Goal: Task Accomplishment & Management: Complete application form

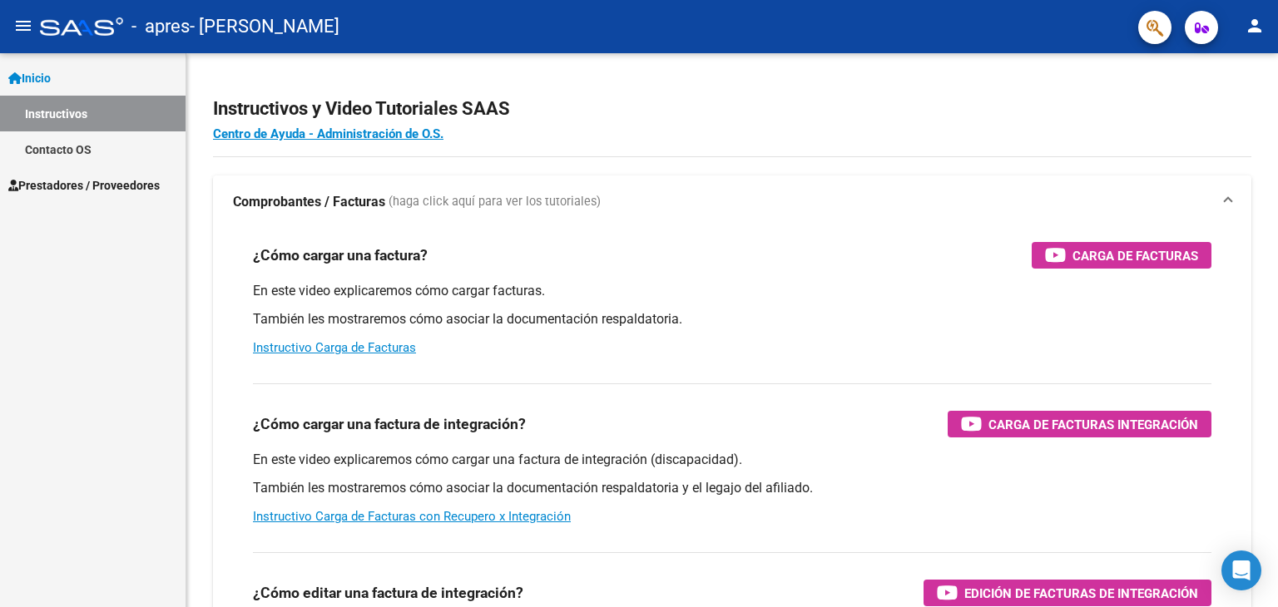
click at [54, 194] on span "Prestadores / Proveedores" at bounding box center [83, 185] width 151 height 18
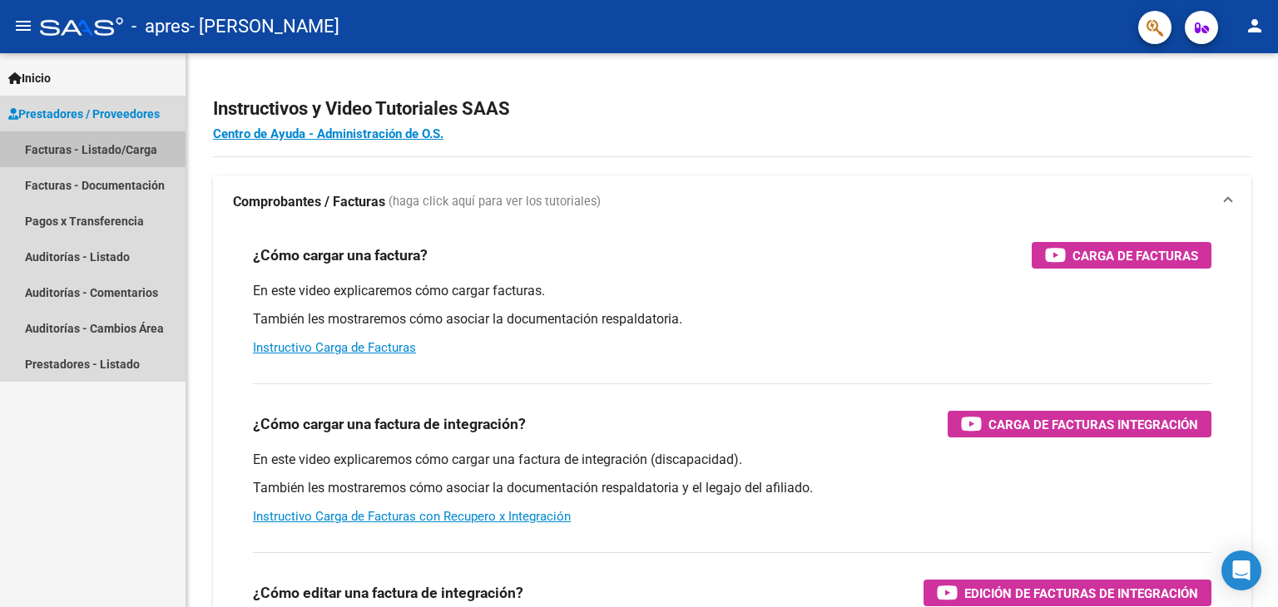
click at [94, 161] on link "Facturas - Listado/Carga" at bounding box center [92, 149] width 185 height 36
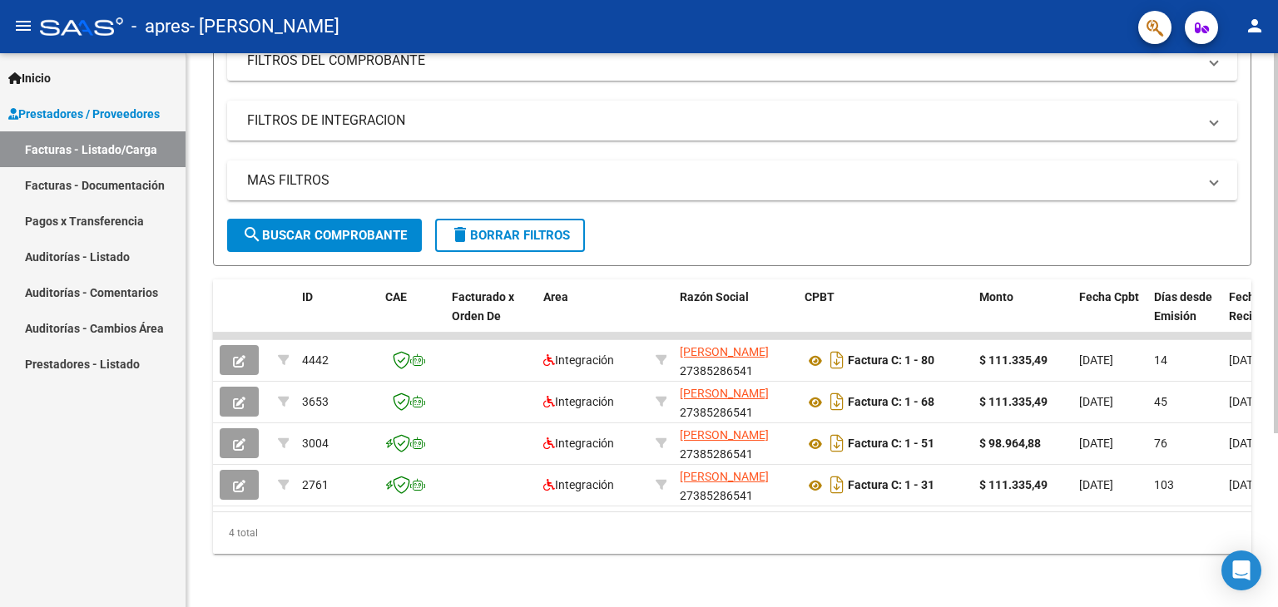
click at [1272, 330] on div "Video tutorial PRESTADORES -> Listado de CPBTs Emitidos por Prestadores / Prove…" at bounding box center [733, 209] width 1095 height 796
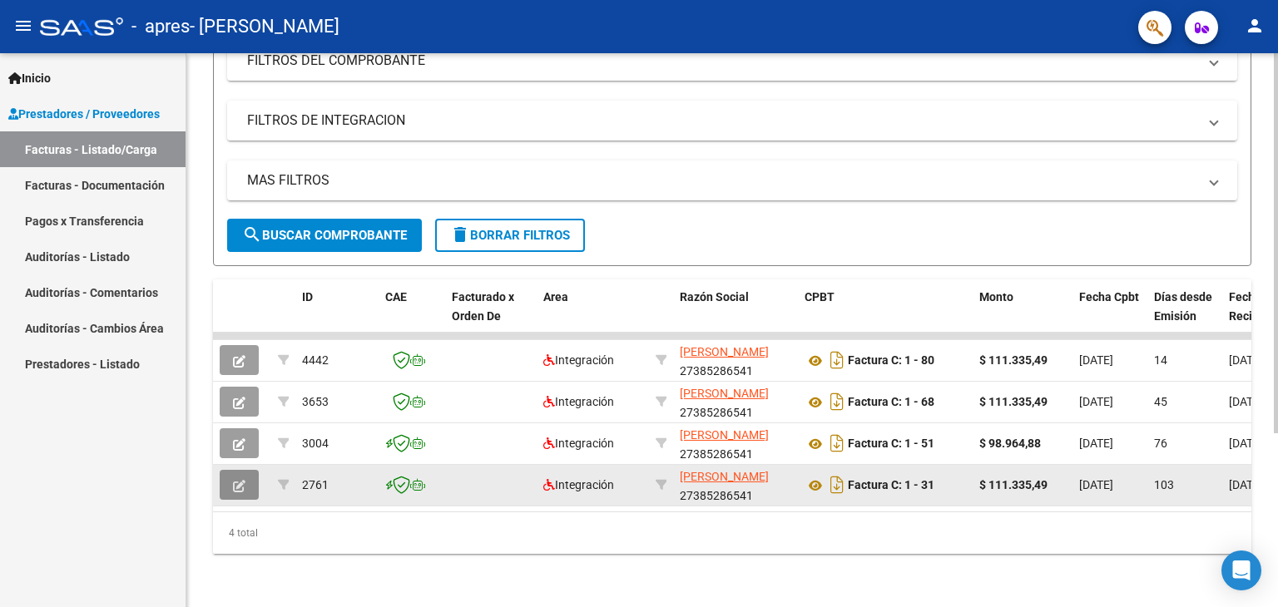
click at [238, 480] on icon "button" at bounding box center [239, 486] width 12 height 12
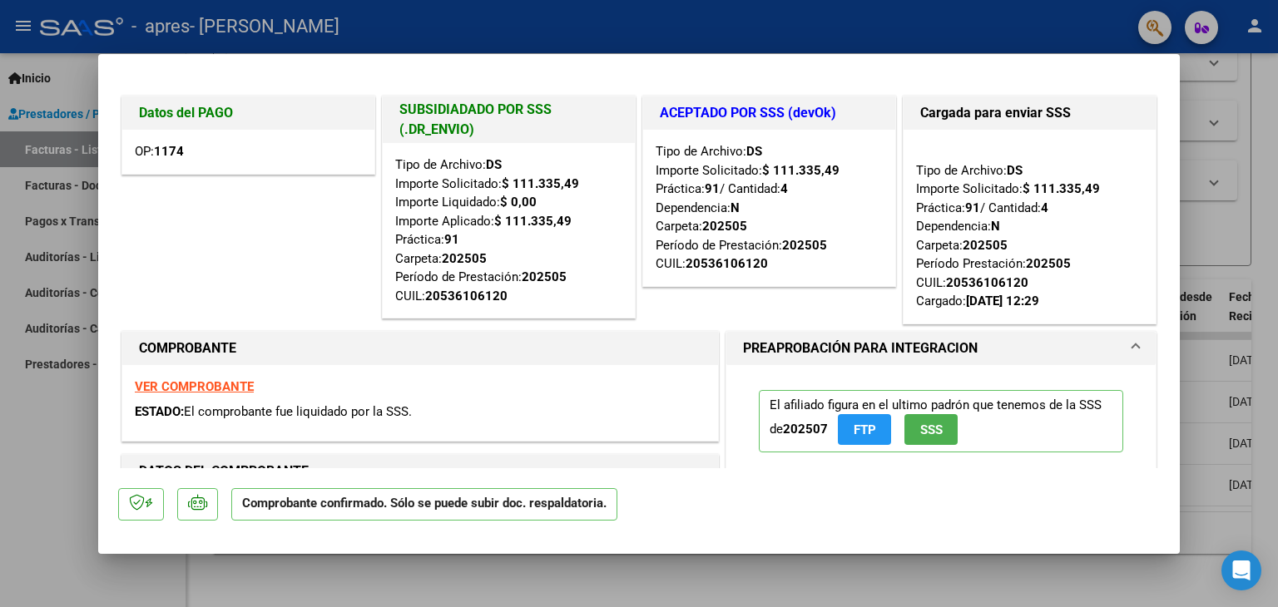
click at [47, 477] on div at bounding box center [639, 303] width 1278 height 607
type input "$ 0,00"
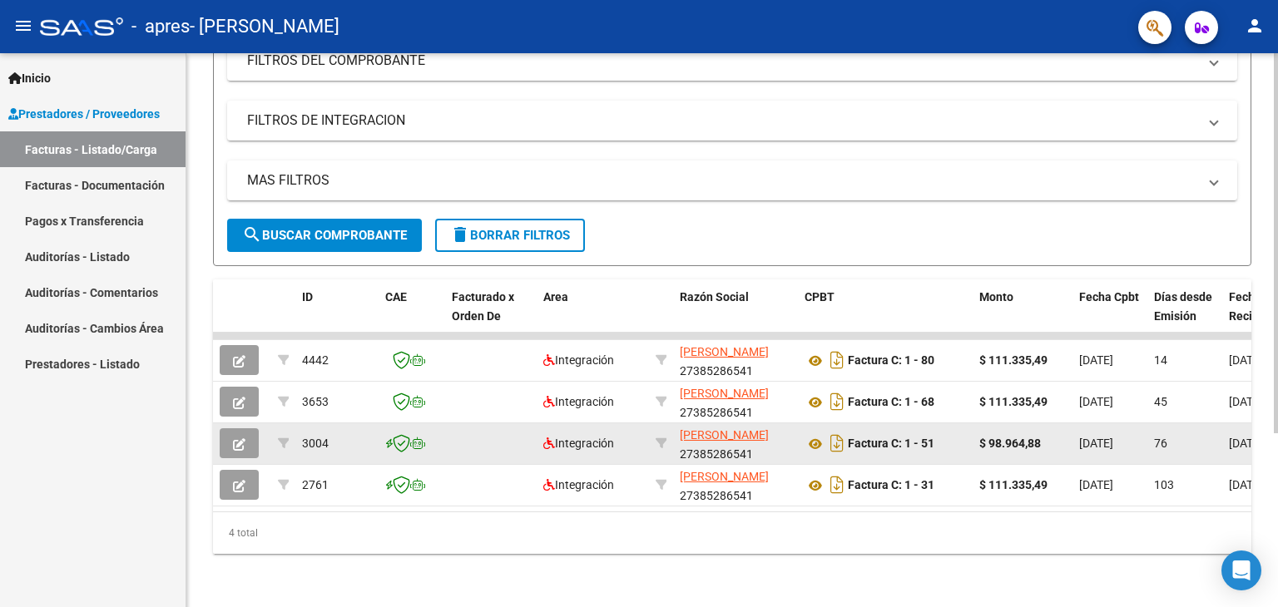
click at [246, 442] on button "button" at bounding box center [239, 443] width 39 height 30
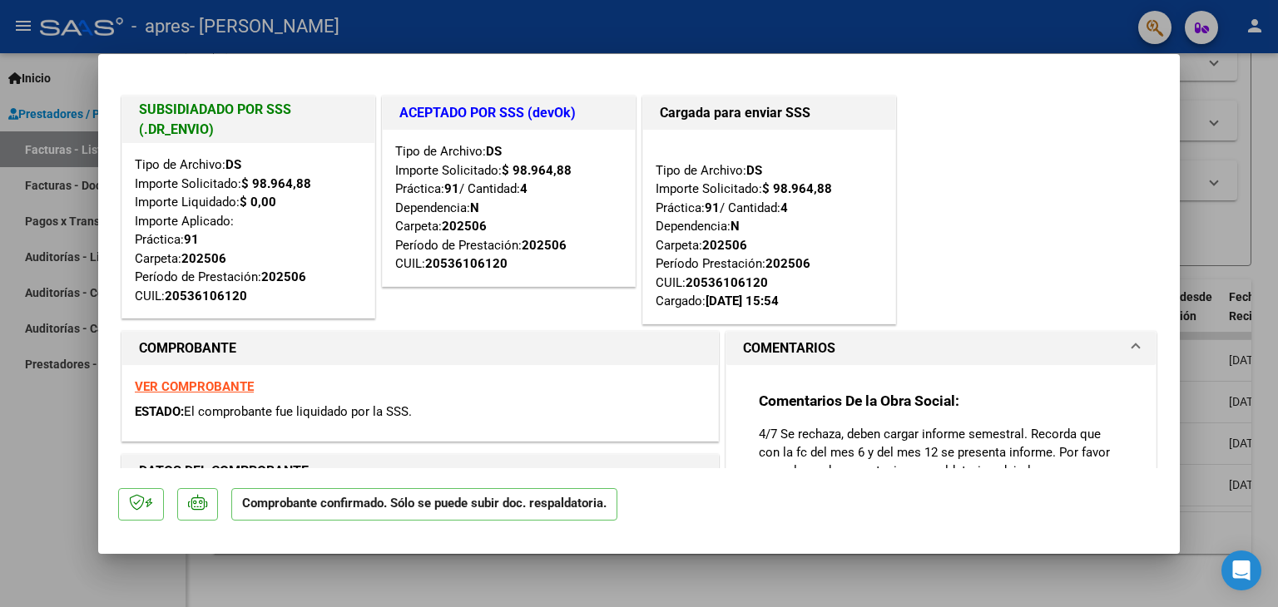
click at [62, 471] on div at bounding box center [639, 303] width 1278 height 607
type input "$ 0,00"
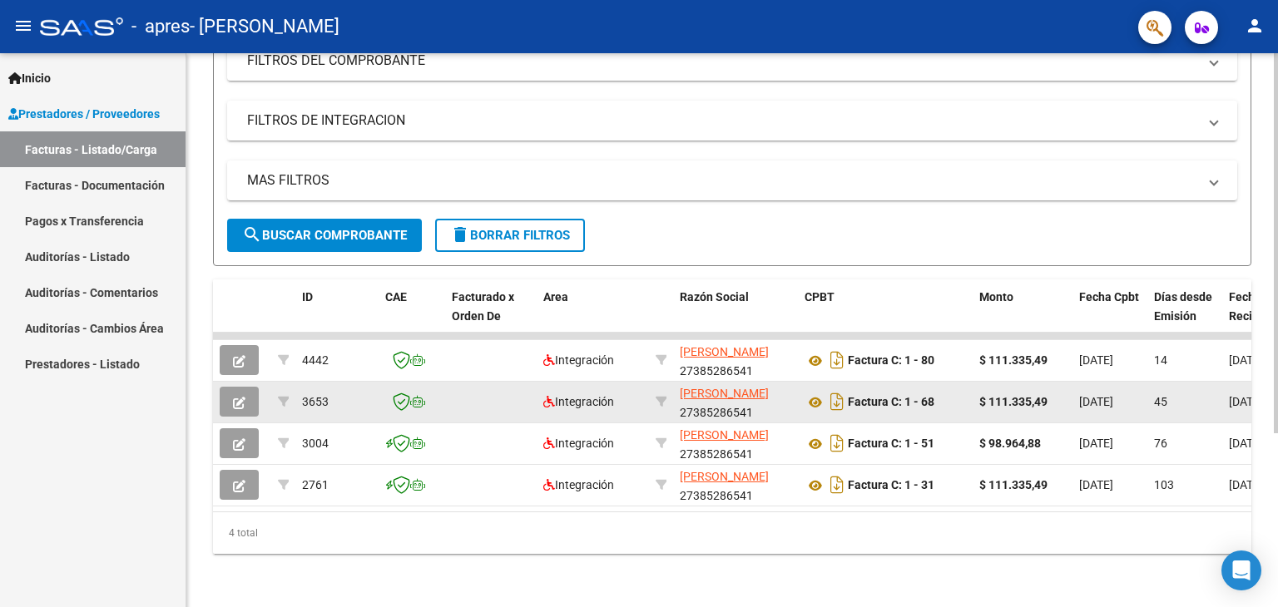
click at [226, 387] on button "button" at bounding box center [239, 402] width 39 height 30
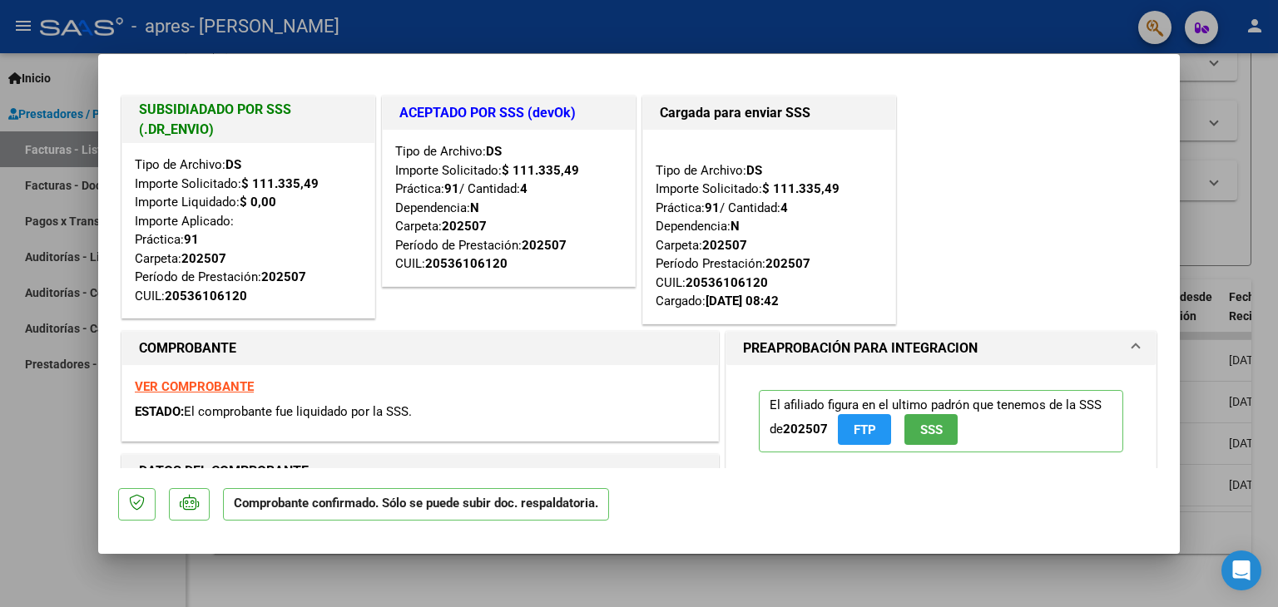
click at [43, 440] on div at bounding box center [639, 303] width 1278 height 607
type input "$ 0,00"
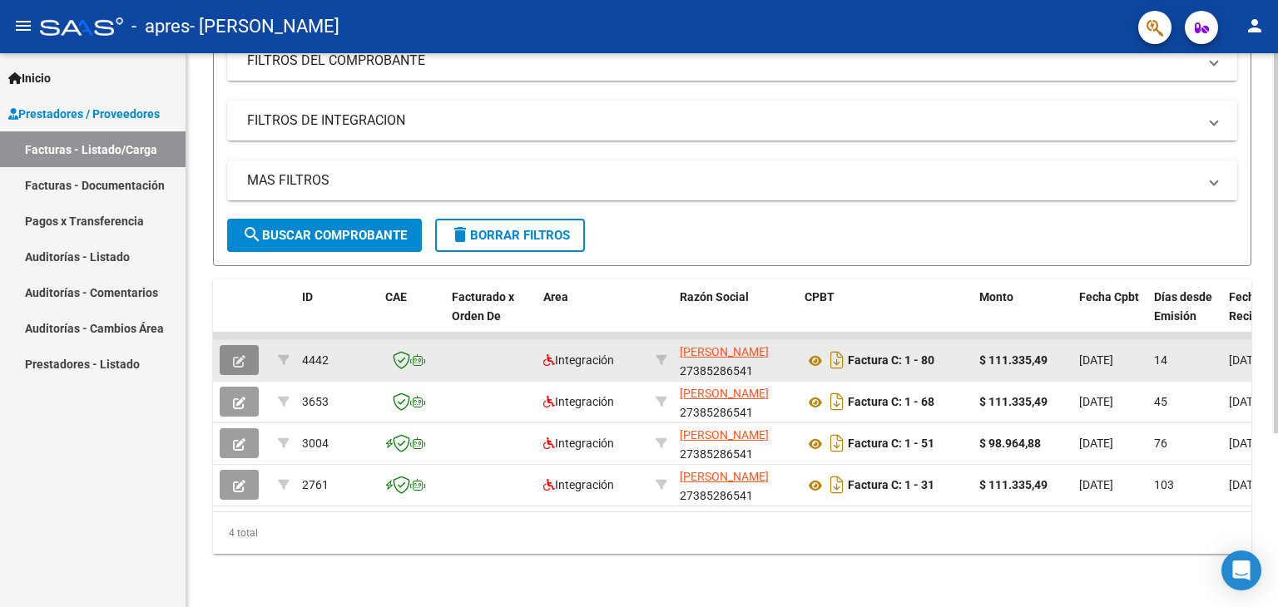
click at [244, 355] on icon "button" at bounding box center [239, 361] width 12 height 12
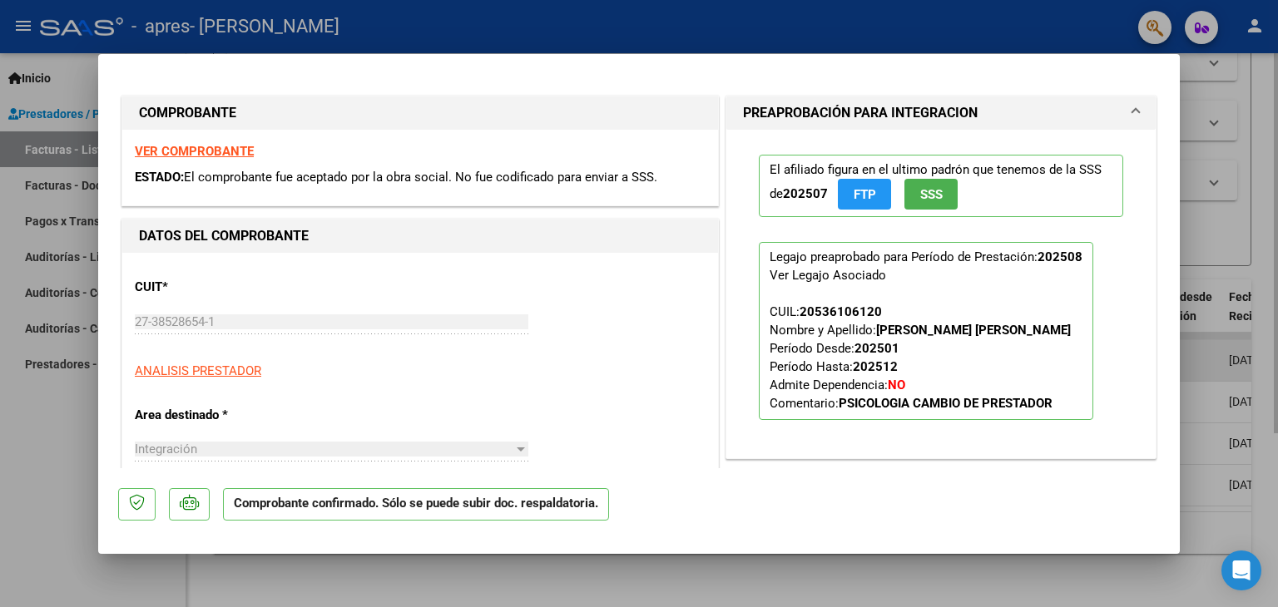
click at [244, 350] on div "CUIT * 27-38528654-1 Ingresar CUIT ANALISIS PRESTADOR ARCA Padrón ARCA Padrón" at bounding box center [420, 323] width 571 height 116
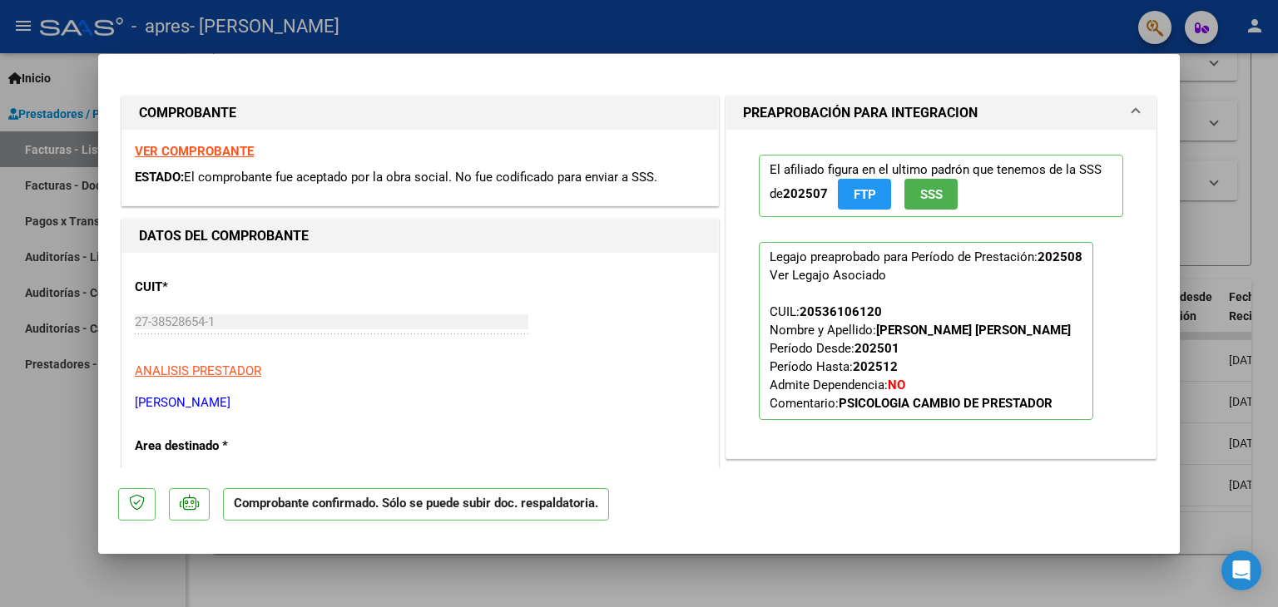
click at [69, 427] on div at bounding box center [639, 303] width 1278 height 607
type input "$ 0,00"
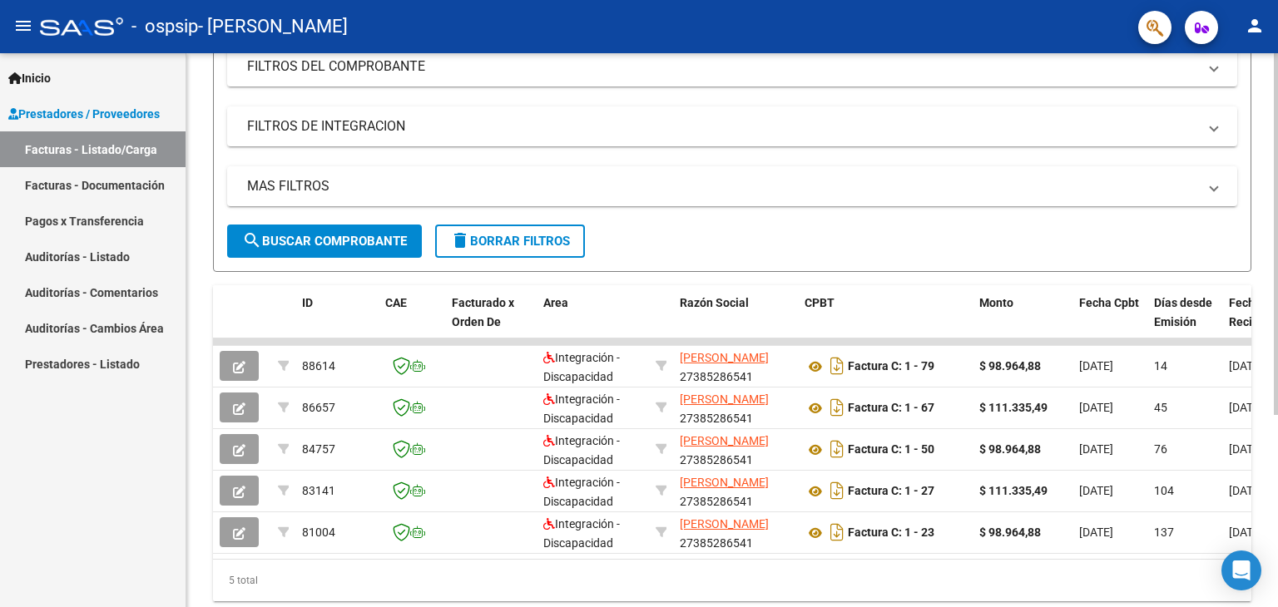
scroll to position [269, 0]
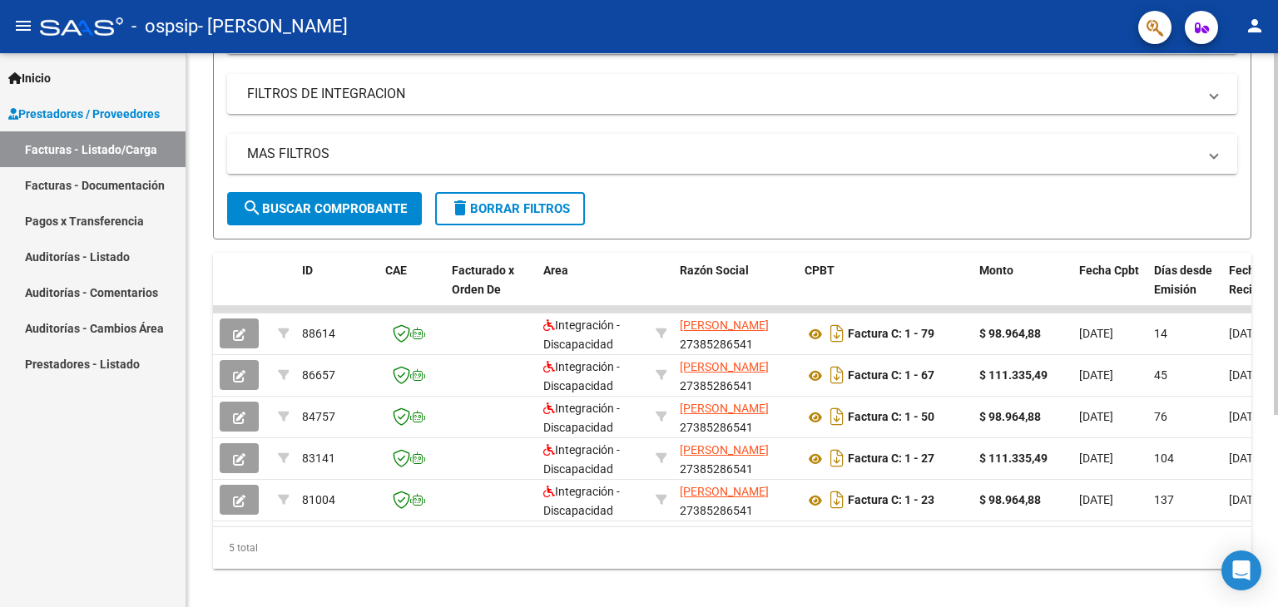
click at [1277, 277] on div at bounding box center [1275, 416] width 4 height 362
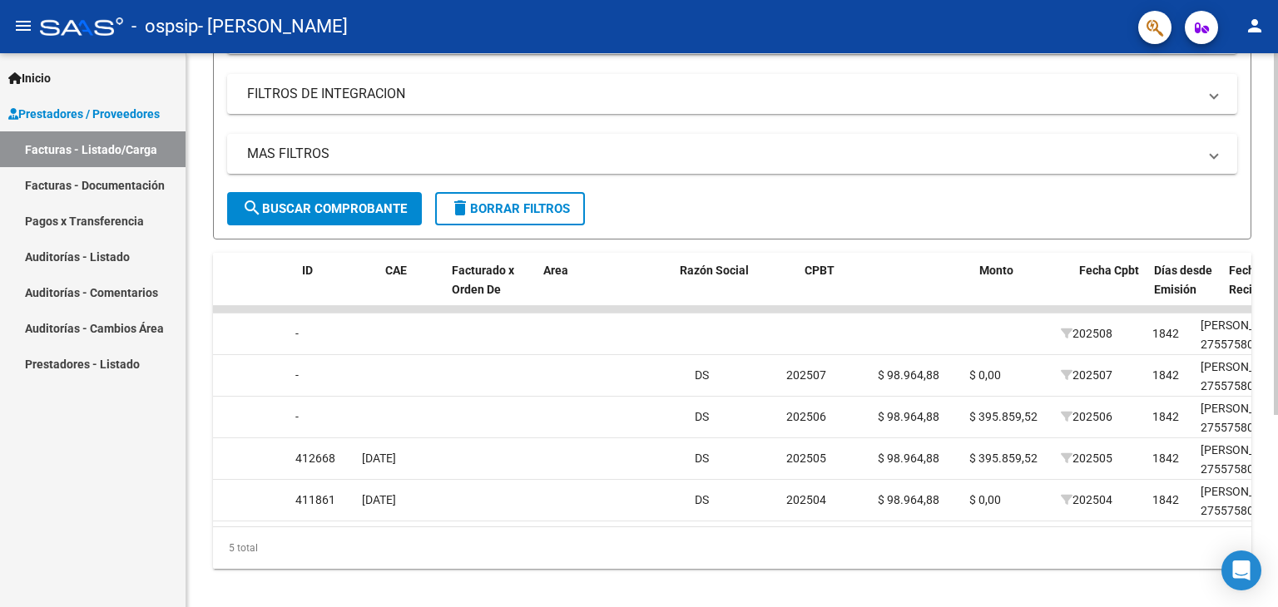
scroll to position [0, 0]
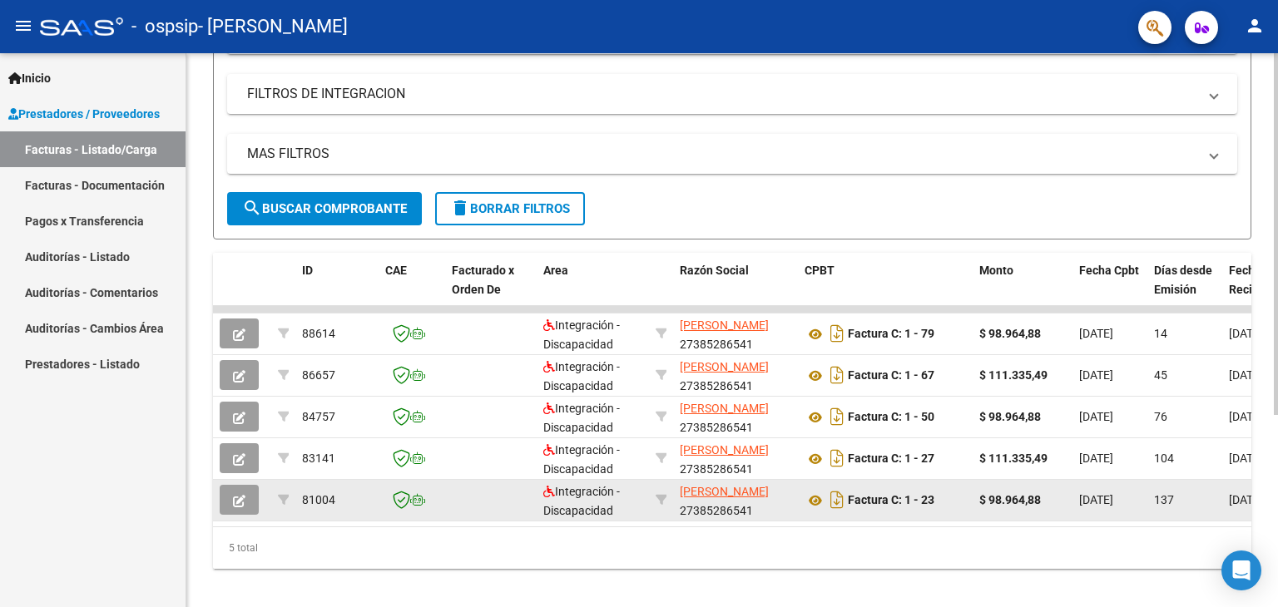
click at [248, 506] on button "button" at bounding box center [239, 500] width 39 height 30
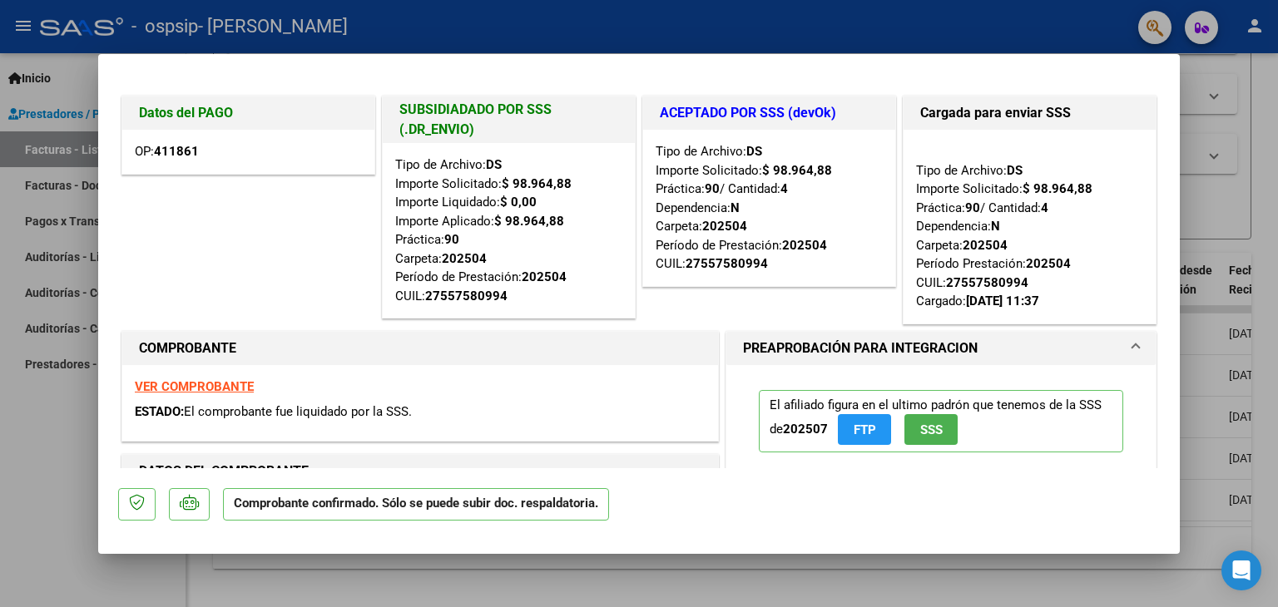
click at [10, 448] on div at bounding box center [639, 303] width 1278 height 607
type input "$ 0,00"
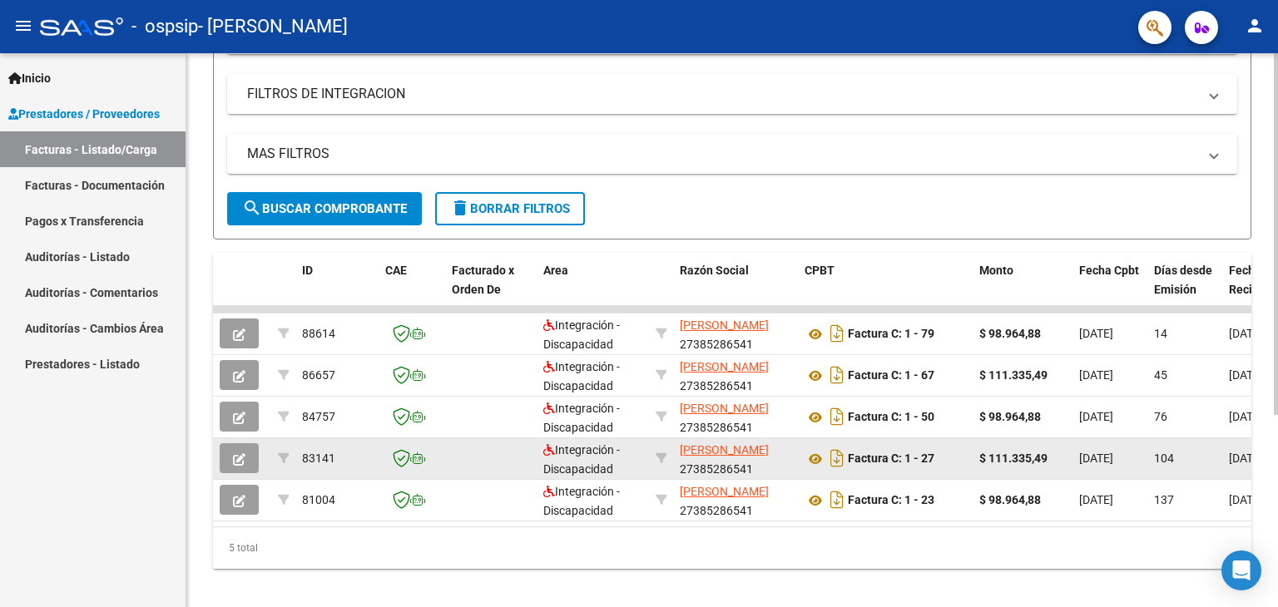
click at [240, 465] on button "button" at bounding box center [239, 458] width 39 height 30
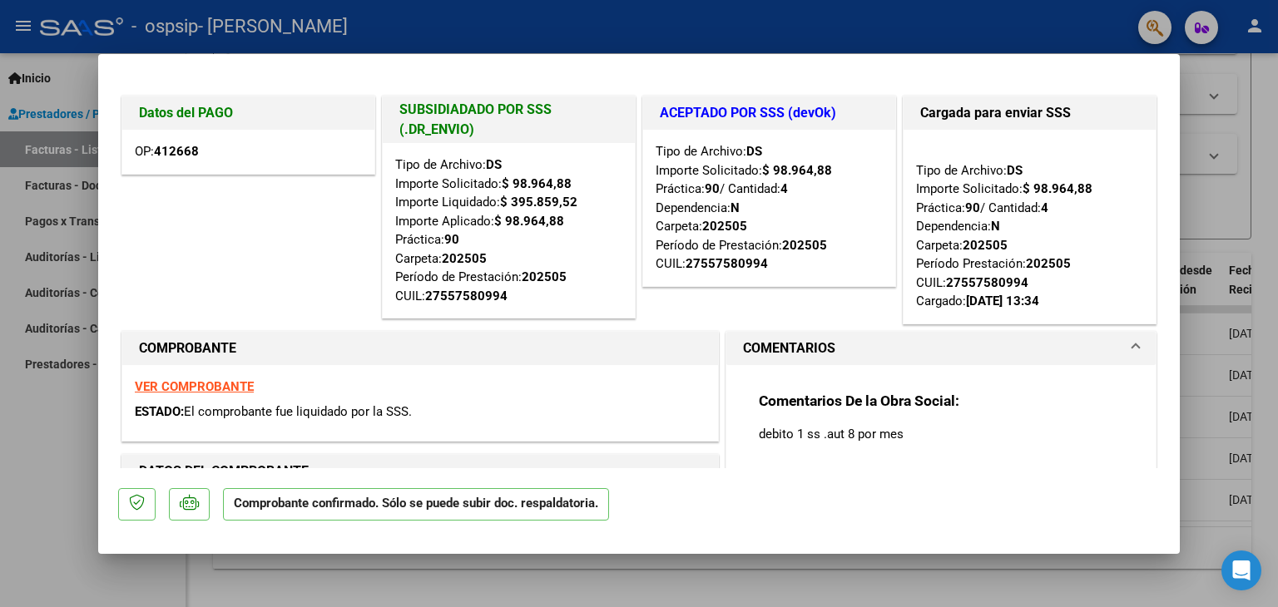
click at [96, 424] on div at bounding box center [639, 303] width 1278 height 607
type input "$ 0,00"
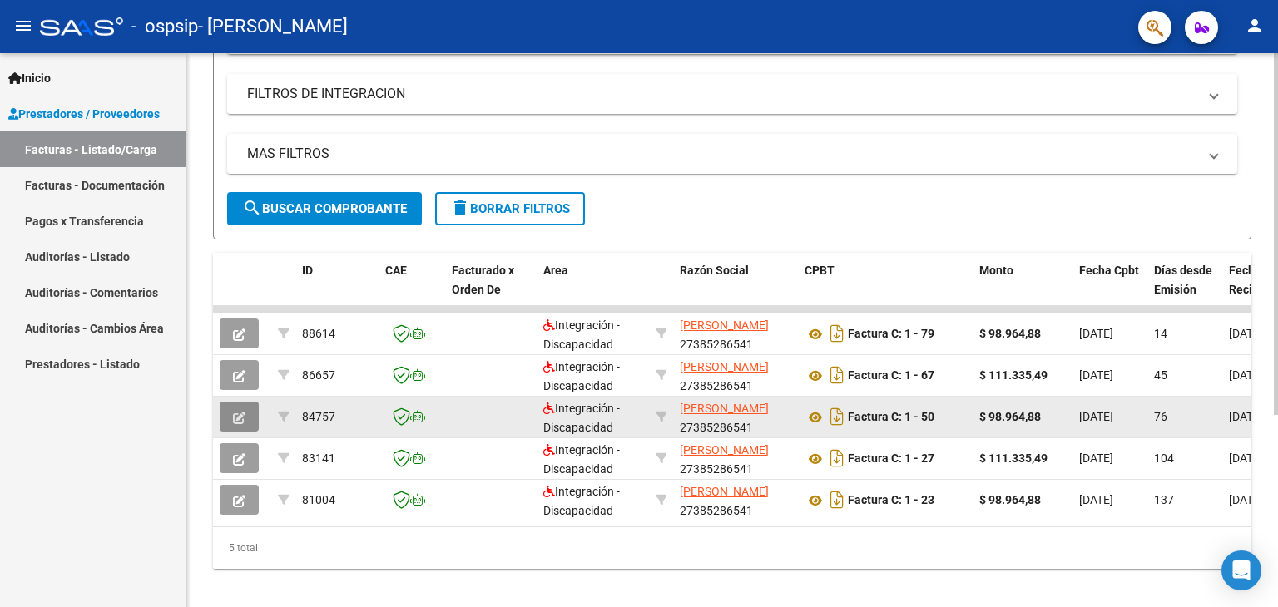
click at [237, 418] on icon "button" at bounding box center [239, 418] width 12 height 12
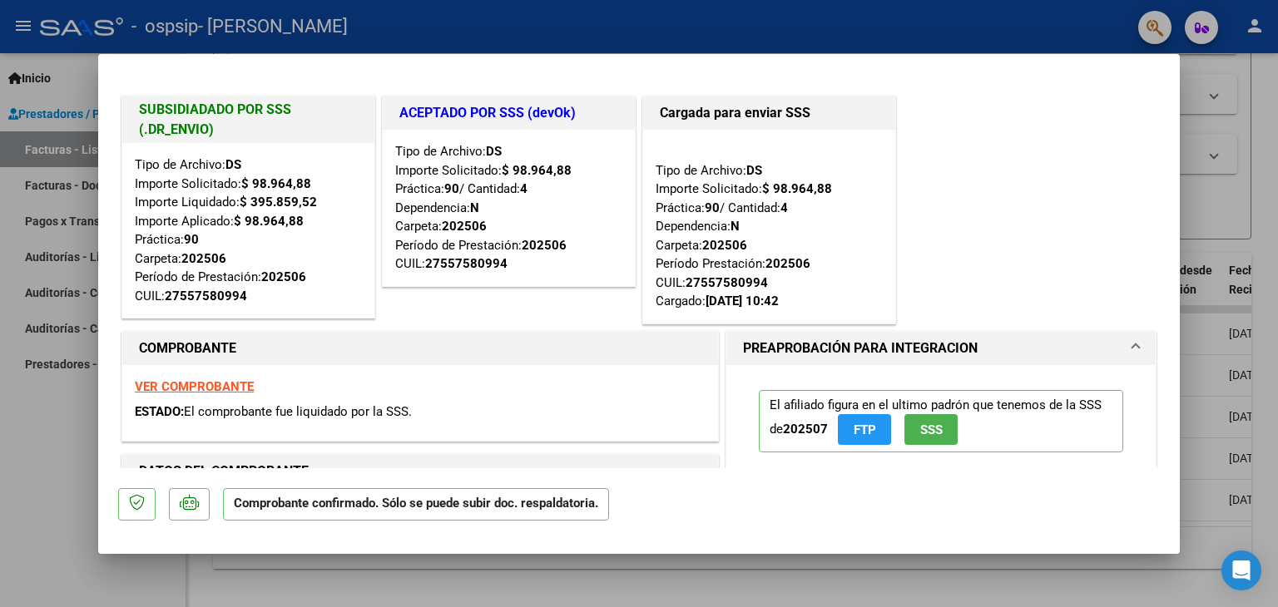
click at [17, 377] on div at bounding box center [639, 303] width 1278 height 607
type input "$ 0,00"
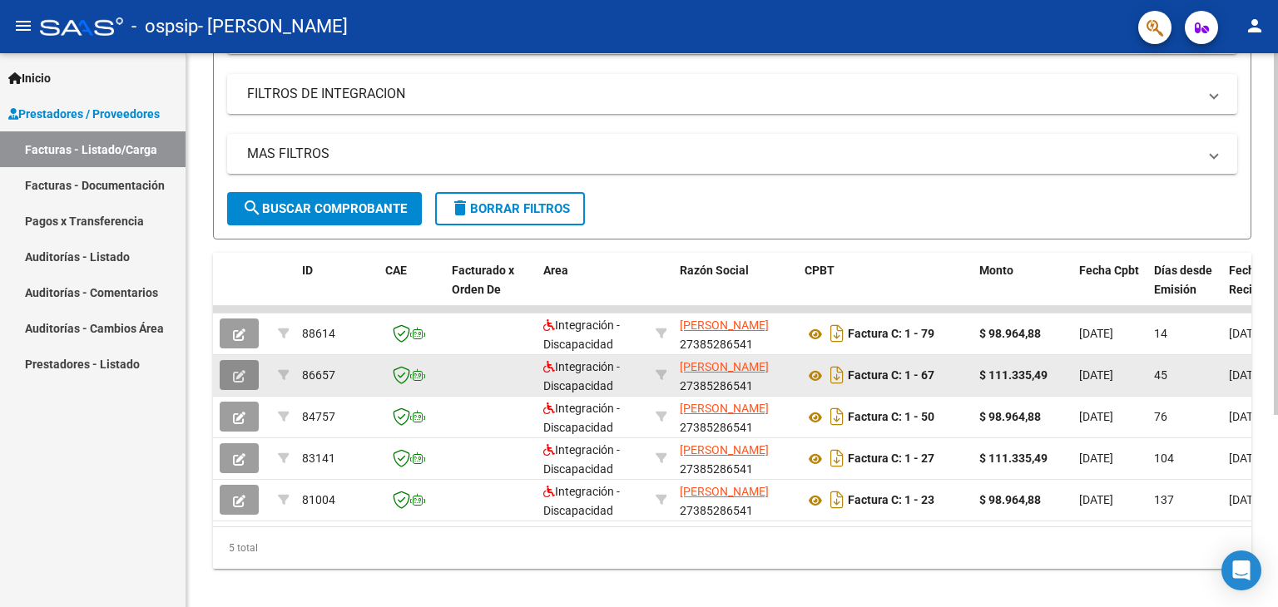
click at [234, 373] on icon "button" at bounding box center [239, 376] width 12 height 12
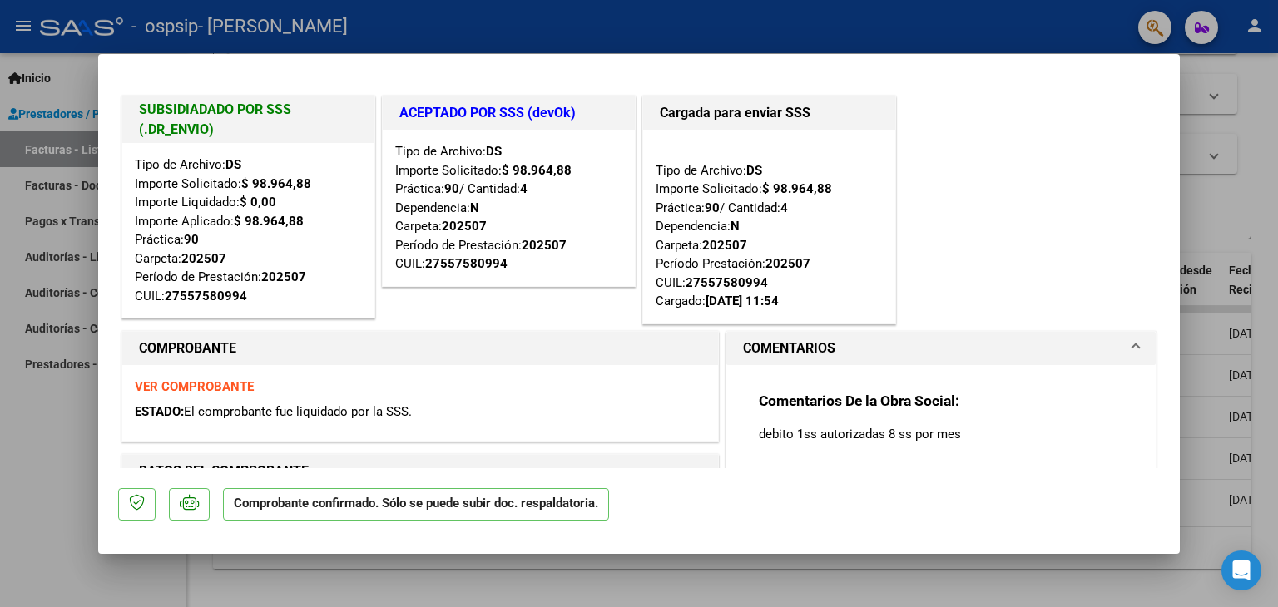
click at [36, 427] on div at bounding box center [639, 303] width 1278 height 607
type input "$ 0,00"
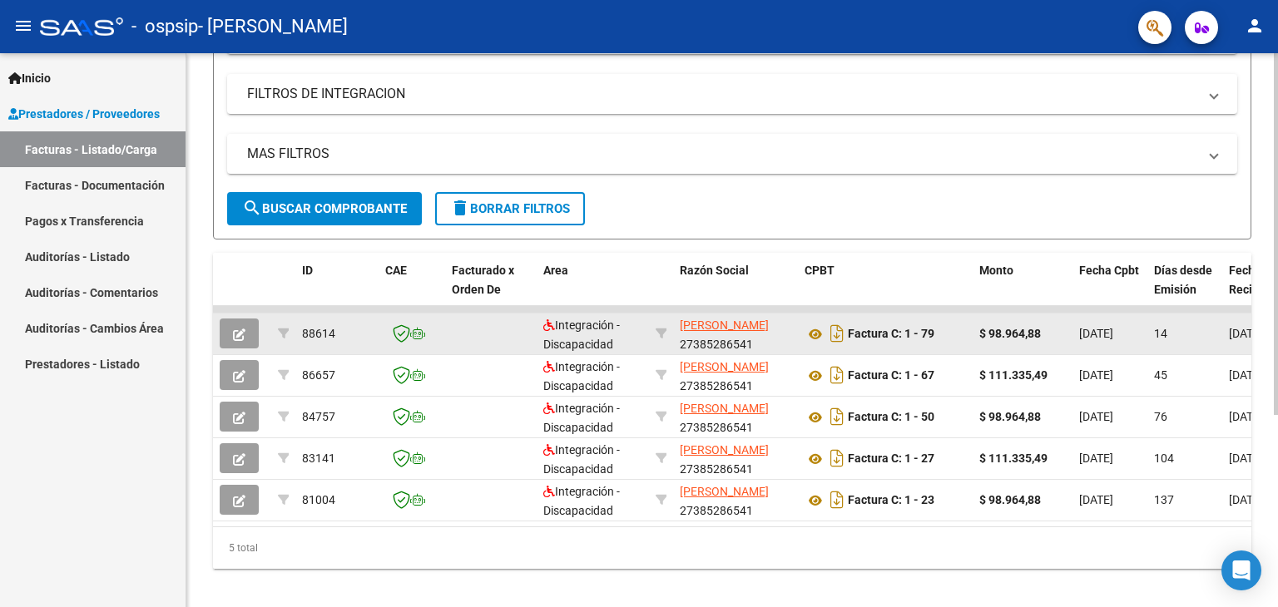
click at [236, 330] on icon "button" at bounding box center [239, 335] width 12 height 12
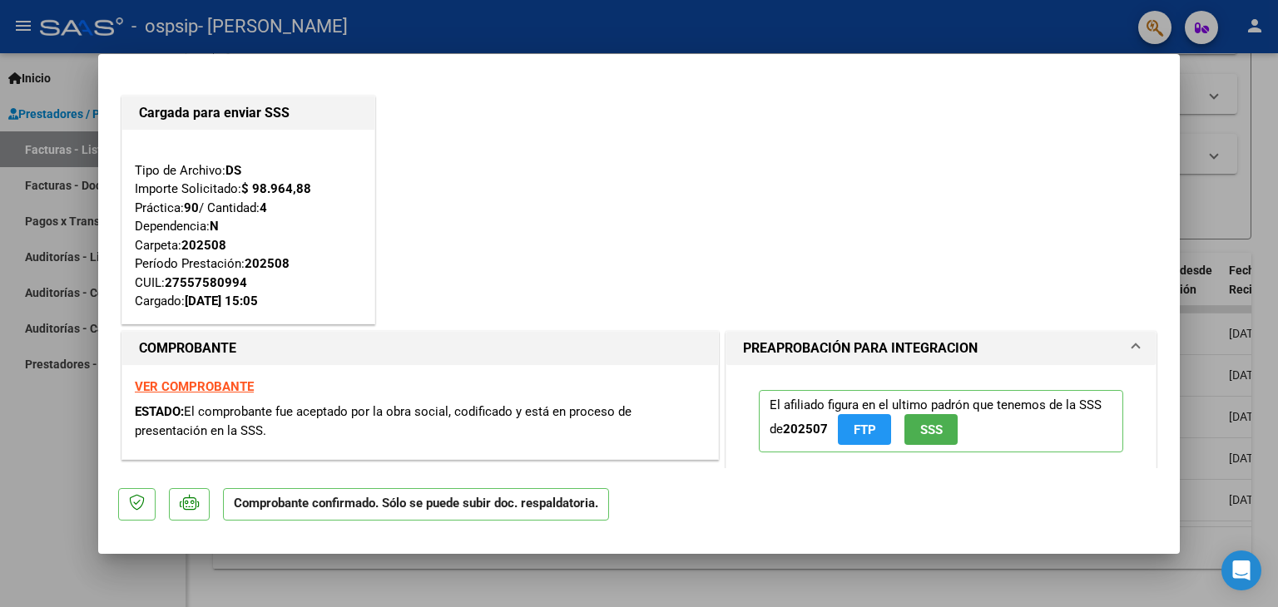
click at [51, 437] on div at bounding box center [639, 303] width 1278 height 607
type input "$ 0,00"
